Goal: Task Accomplishment & Management: Manage account settings

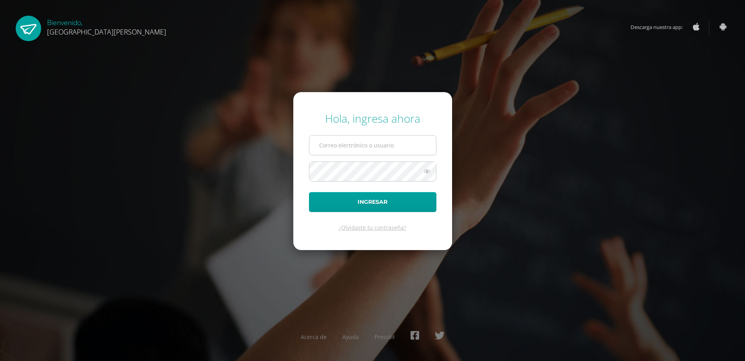
drag, startPoint x: 0, startPoint y: 0, endPoint x: 348, endPoint y: 144, distance: 376.9
click at [348, 144] on input "text" at bounding box center [372, 145] width 127 height 19
type input "[EMAIL_ADDRESS][DOMAIN_NAME]"
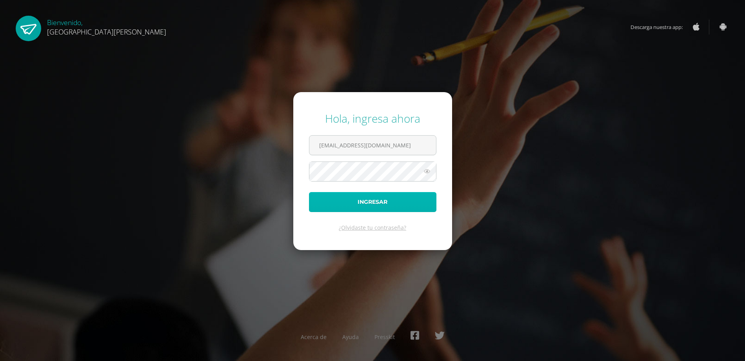
click at [382, 204] on button "Ingresar" at bounding box center [372, 202] width 127 height 20
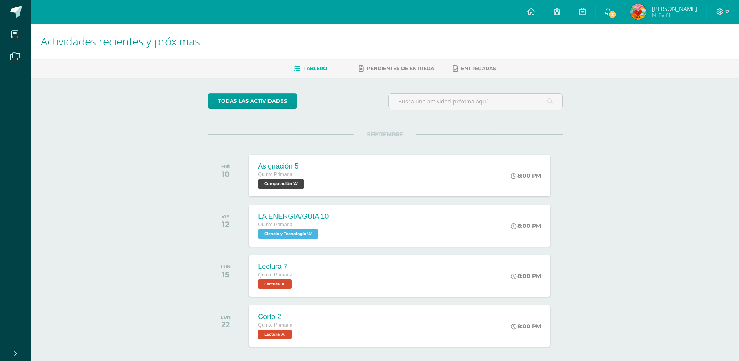
click at [604, 10] on link "3" at bounding box center [608, 12] width 25 height 24
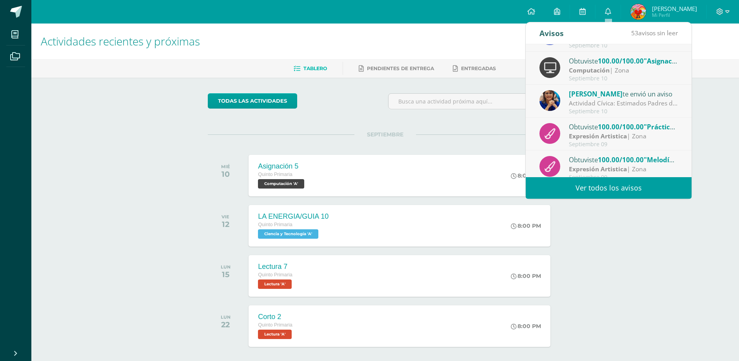
scroll to position [39, 0]
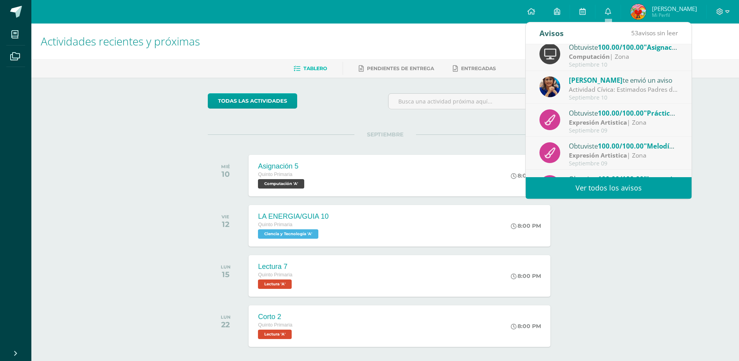
click at [632, 86] on div "Actividad Cívica: Estimados Padres de Familia: Deseamos que la paz y amor de la…" at bounding box center [623, 89] width 109 height 9
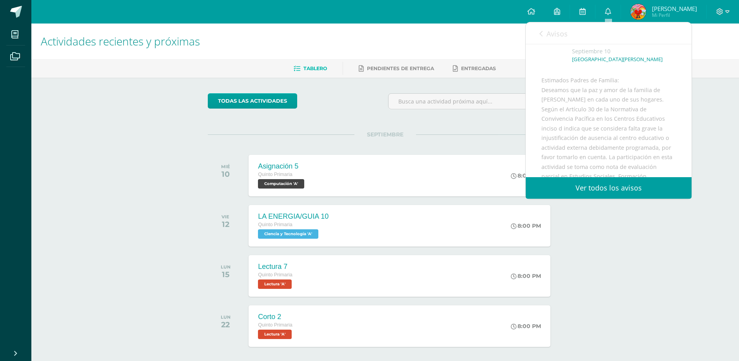
scroll to position [78, 0]
click at [106, 140] on div "Actividades recientes y próximas Tablero Pendientes de entrega Entregadas todas…" at bounding box center [385, 276] width 708 height 505
